Goal: Check status: Check status

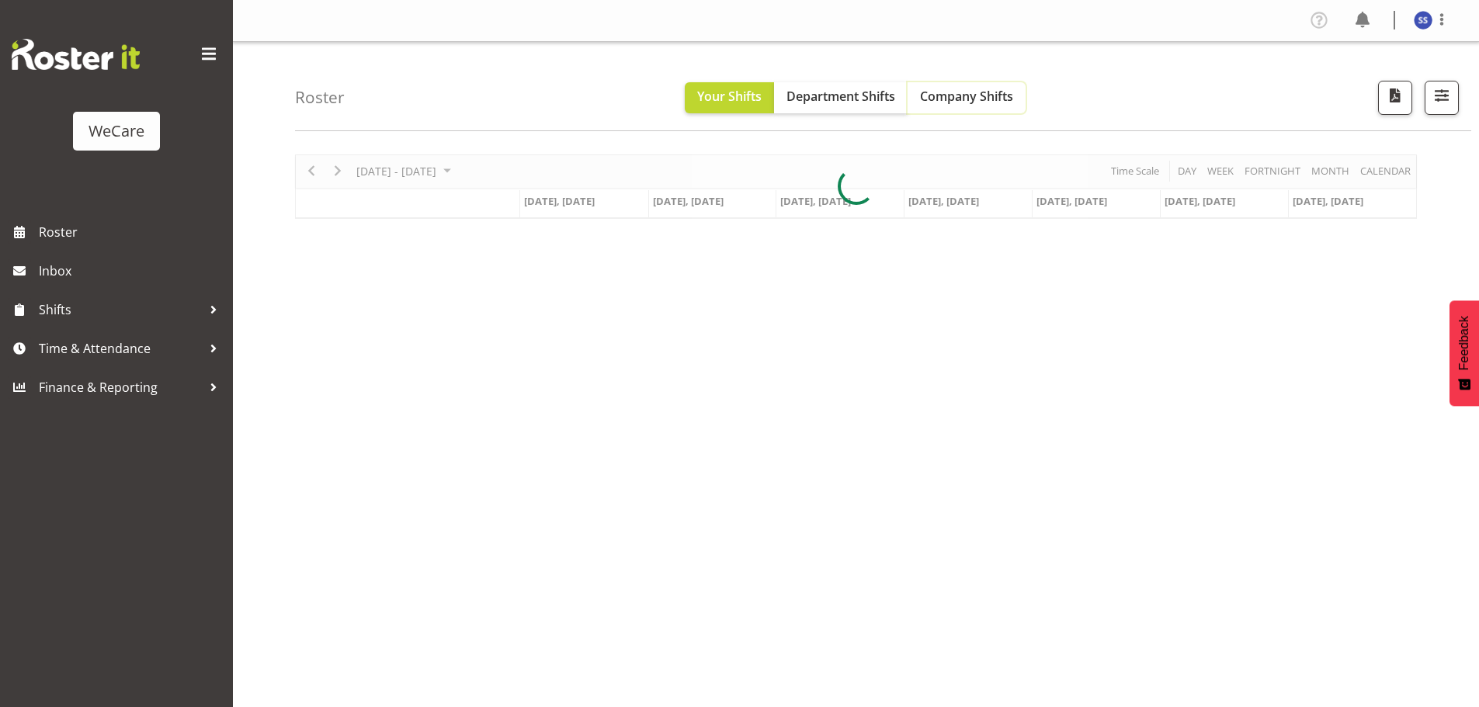
click at [959, 99] on span "Company Shifts" at bounding box center [966, 96] width 93 height 17
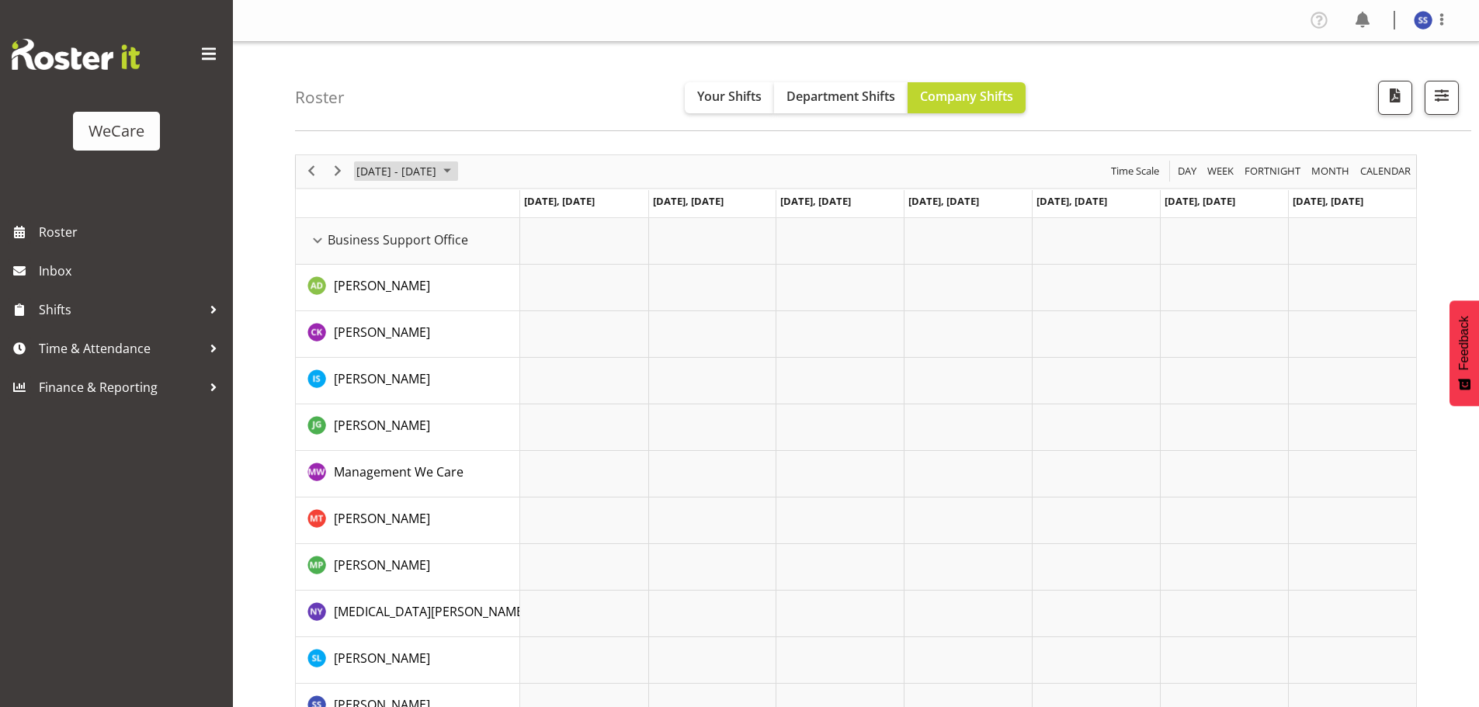
click at [455, 169] on span "June 2024" at bounding box center [447, 170] width 19 height 19
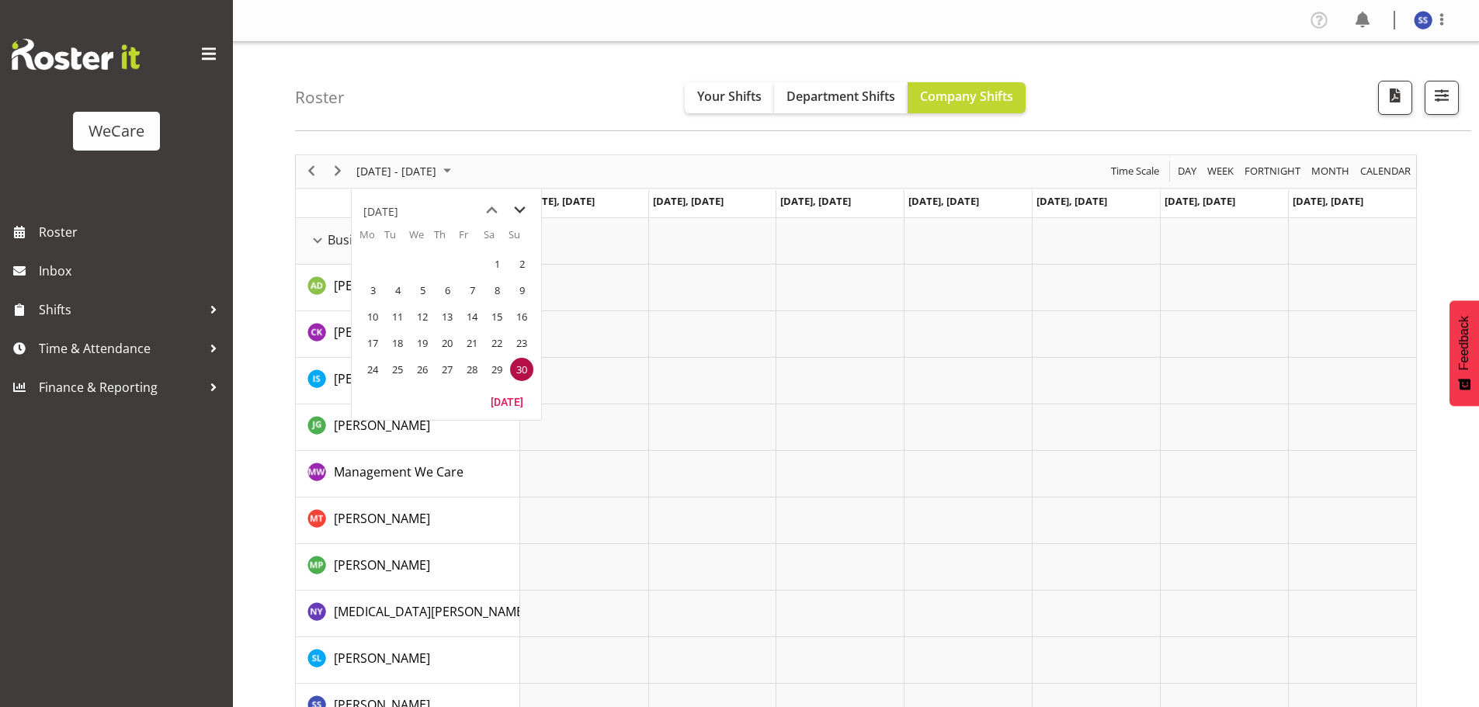
click at [521, 211] on span "next month" at bounding box center [519, 210] width 27 height 28
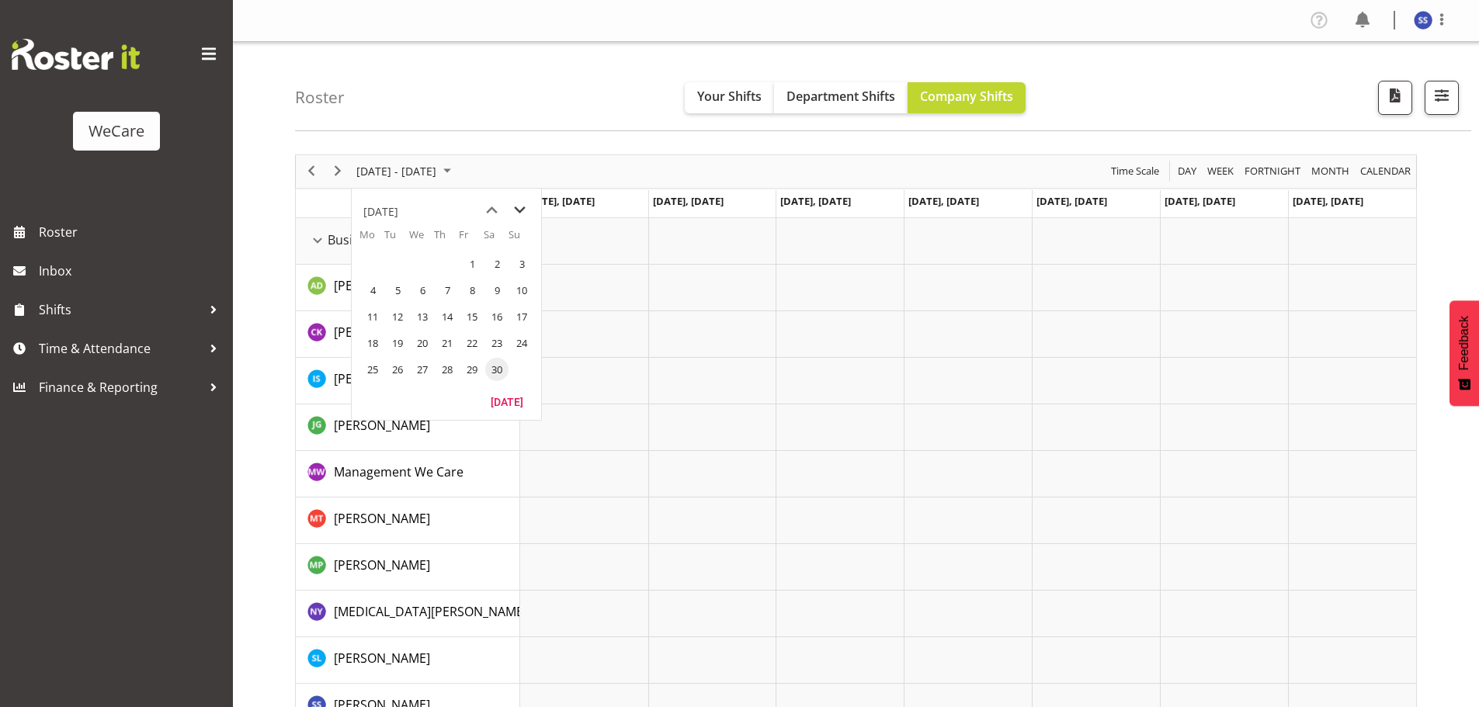
click at [521, 211] on span "next month" at bounding box center [519, 210] width 27 height 28
click at [519, 211] on span "next month" at bounding box center [519, 210] width 27 height 28
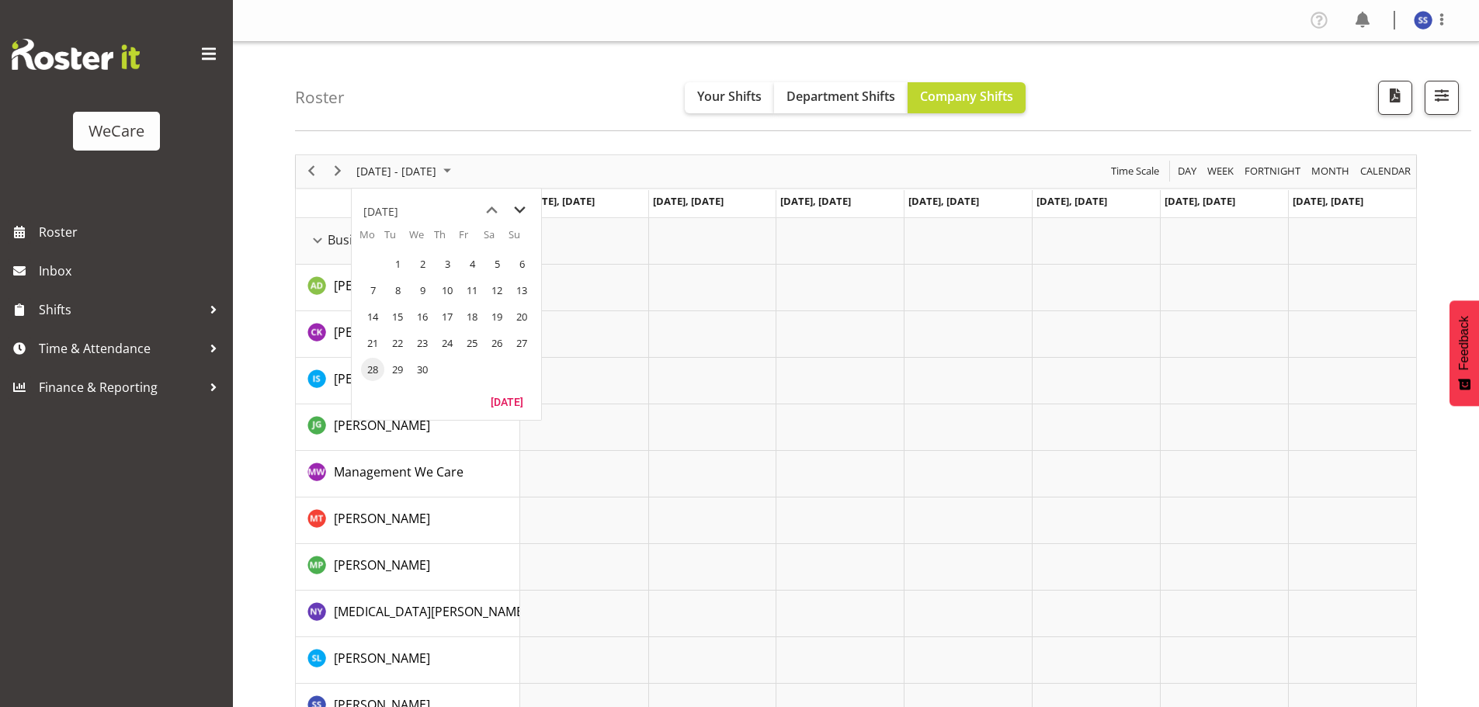
click at [519, 211] on span "next month" at bounding box center [519, 210] width 27 height 28
click at [373, 338] on span "18" at bounding box center [372, 342] width 23 height 23
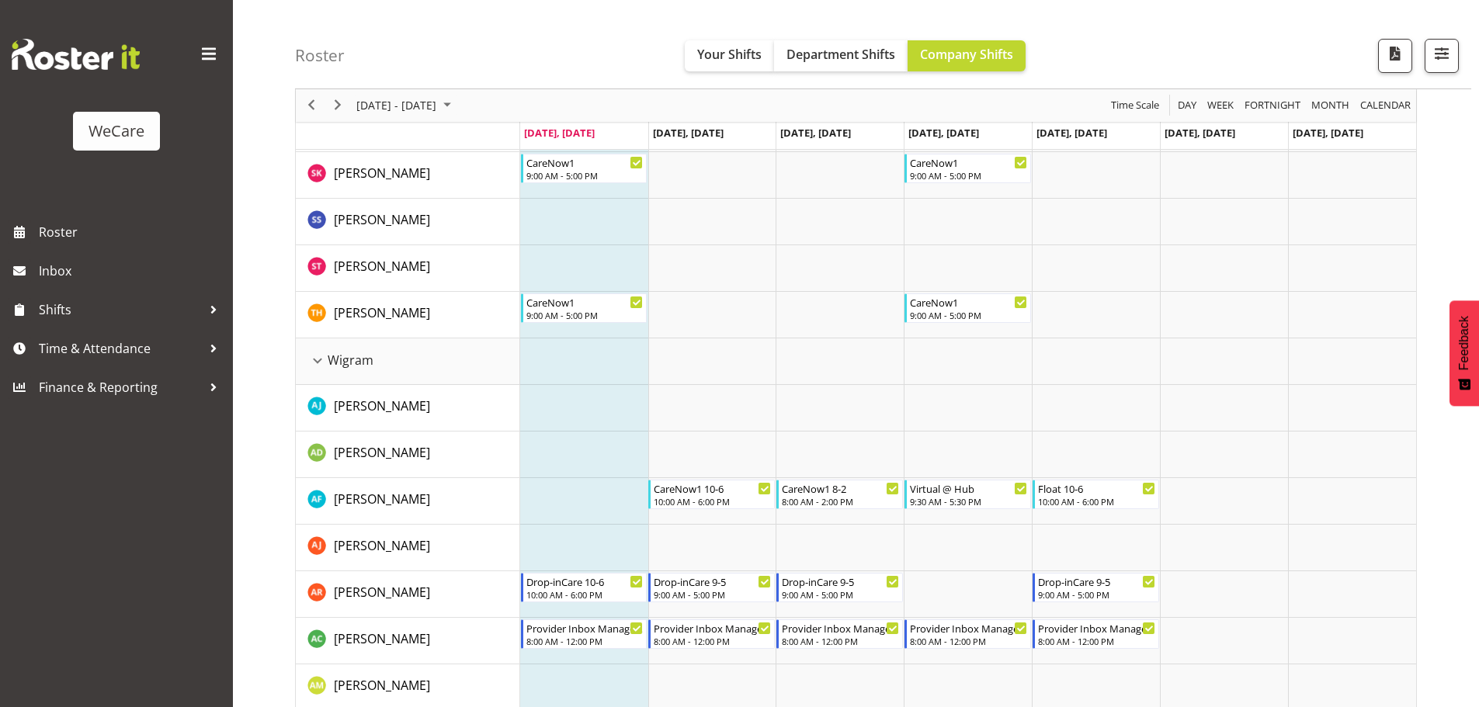
scroll to position [4036, 0]
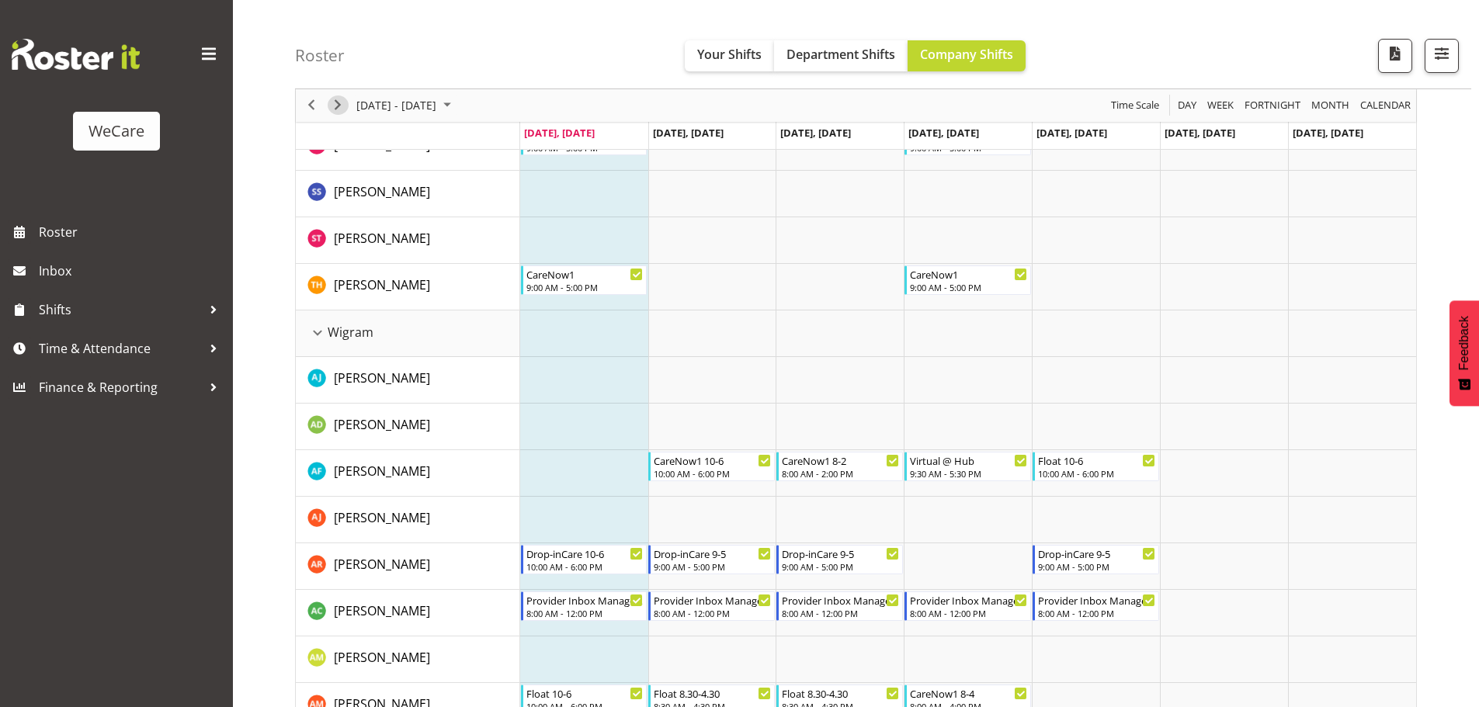
click at [338, 106] on span "Next" at bounding box center [337, 105] width 19 height 19
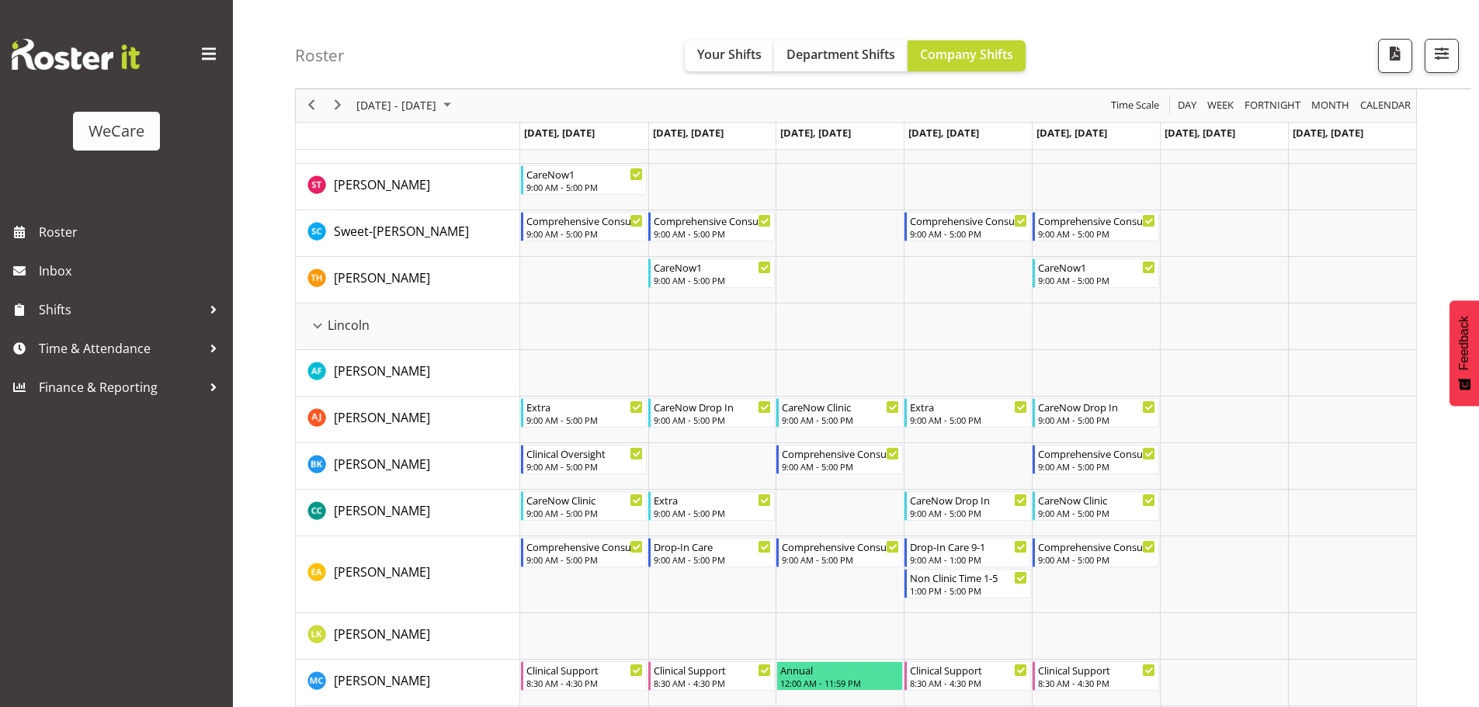
scroll to position [2639, 0]
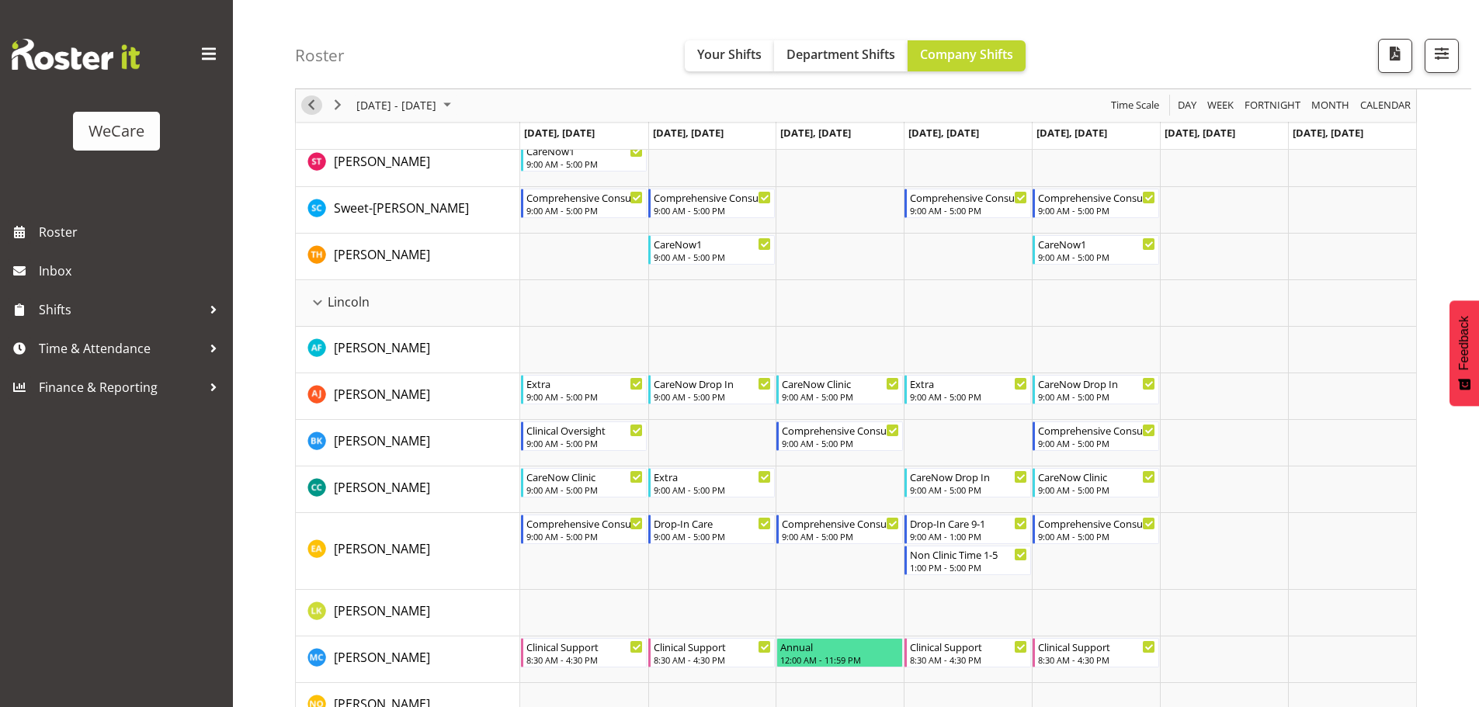
click at [308, 104] on span "Previous" at bounding box center [311, 105] width 19 height 19
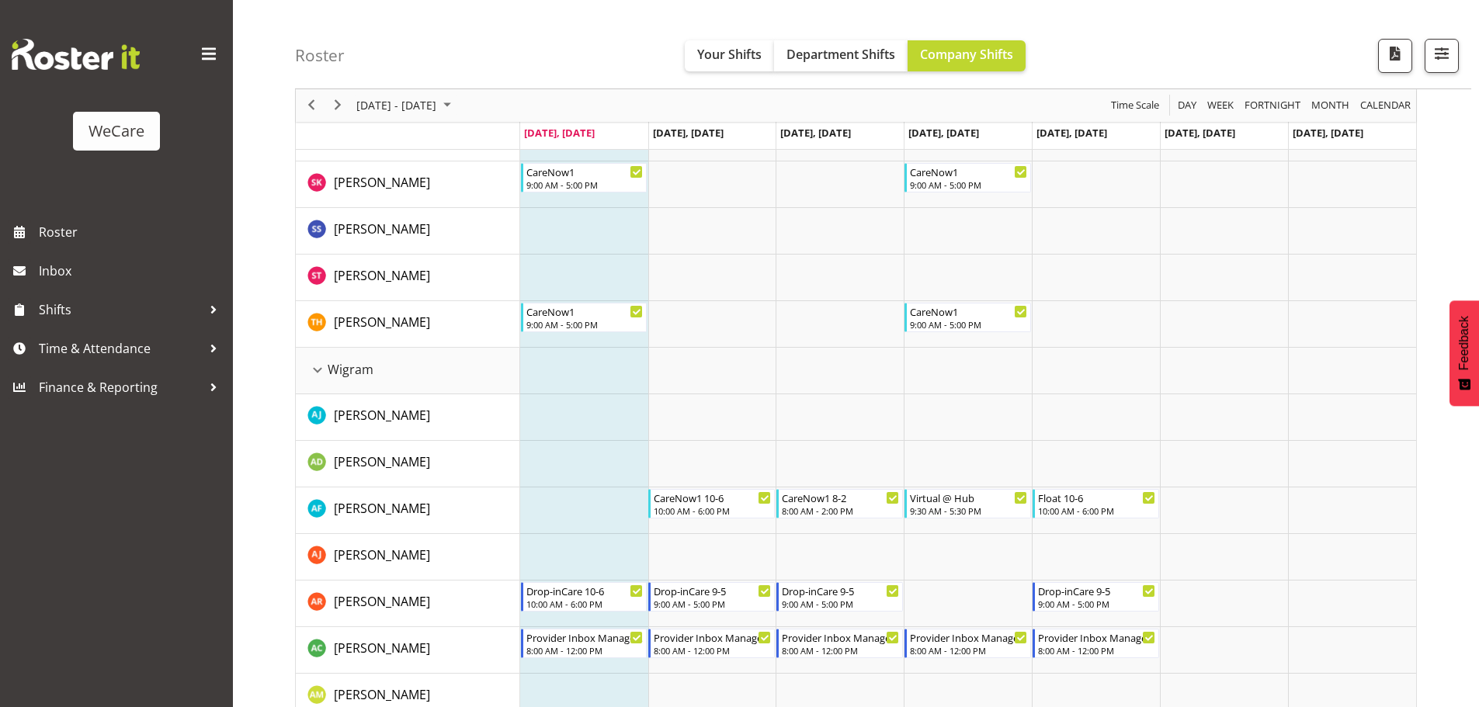
scroll to position [4036, 0]
